Goal: Task Accomplishment & Management: Use online tool/utility

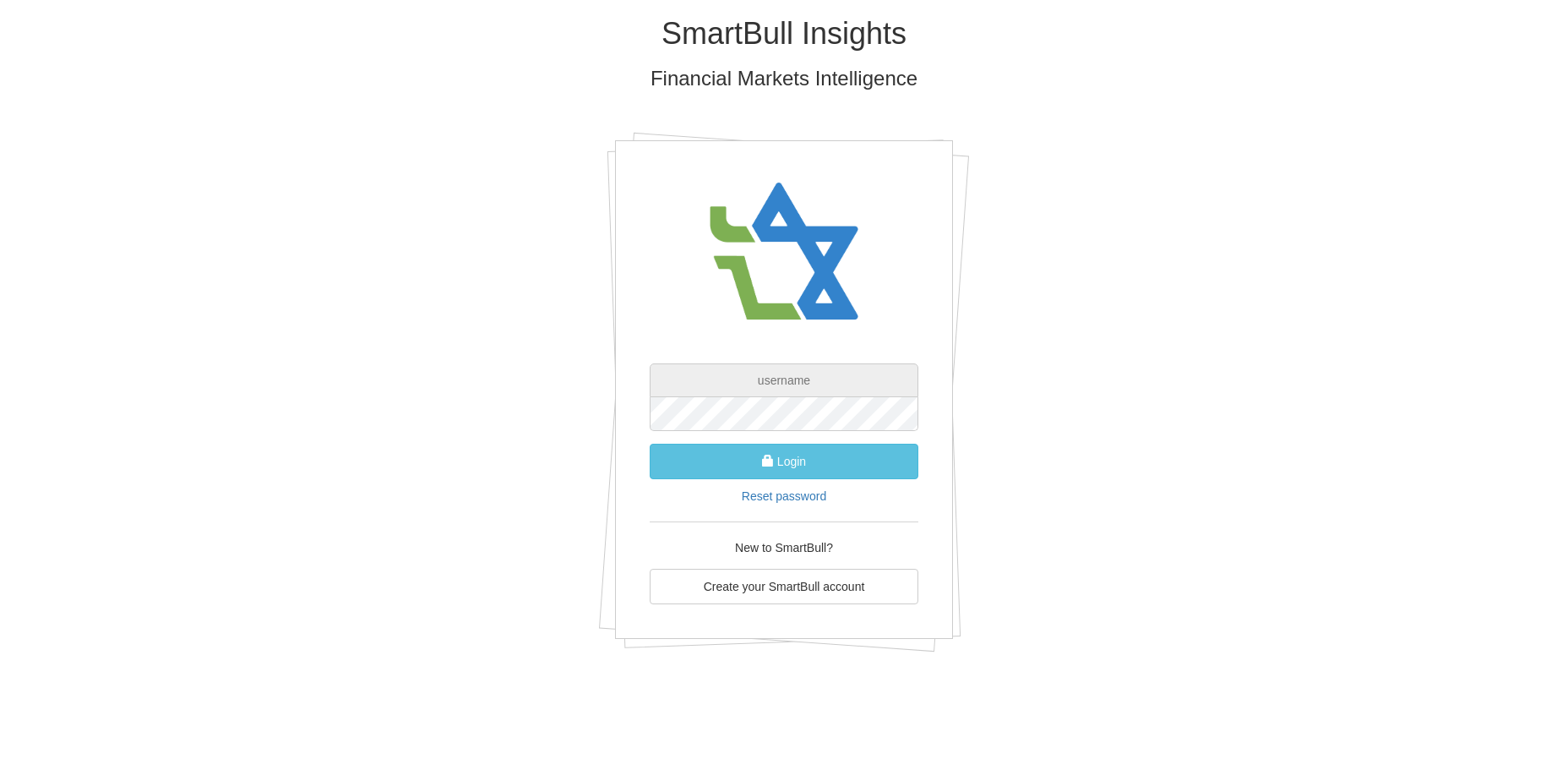
click at [795, 378] on input "text" at bounding box center [784, 380] width 269 height 34
paste input "[EMAIL_ADDRESS][DOMAIN_NAME]"
type input "[EMAIL_ADDRESS][DOMAIN_NAME]"
click at [820, 467] on button "Login" at bounding box center [784, 462] width 269 height 36
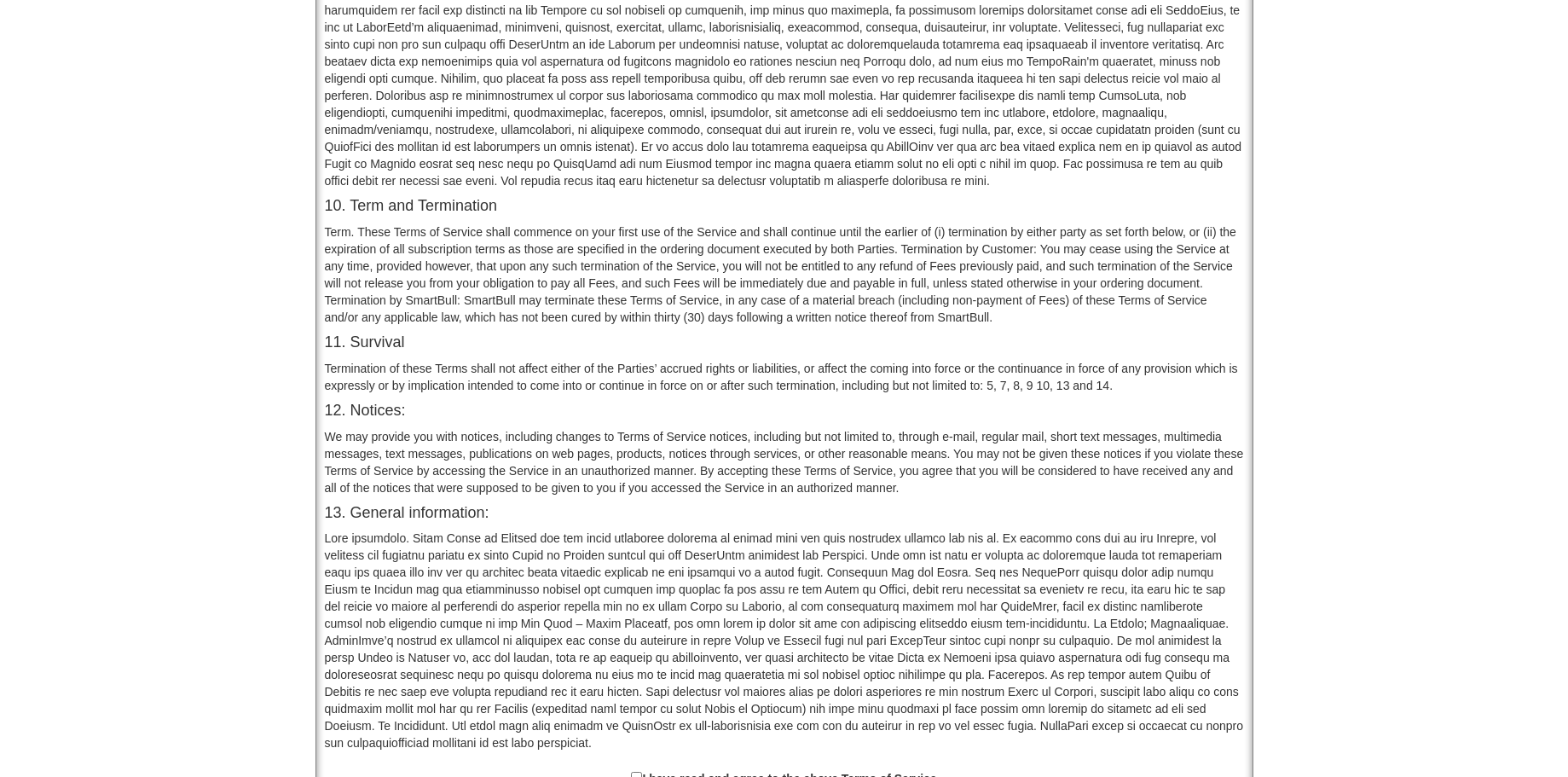
scroll to position [1252, 0]
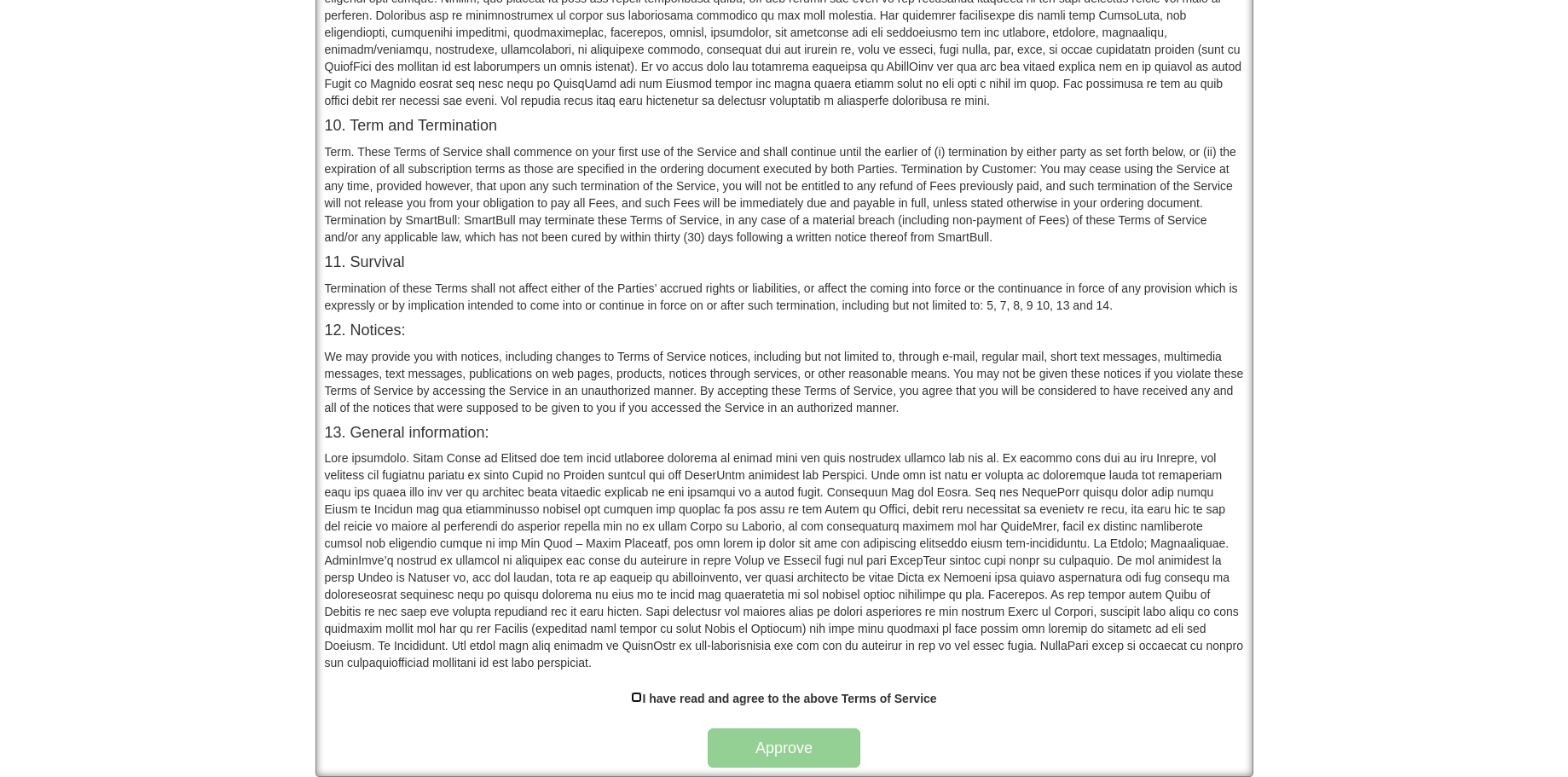
click at [636, 702] on input "checkbox" at bounding box center [637, 698] width 11 height 11
checkbox input "true"
click at [759, 767] on button "Approve" at bounding box center [784, 747] width 153 height 39
